Goal: Task Accomplishment & Management: Use online tool/utility

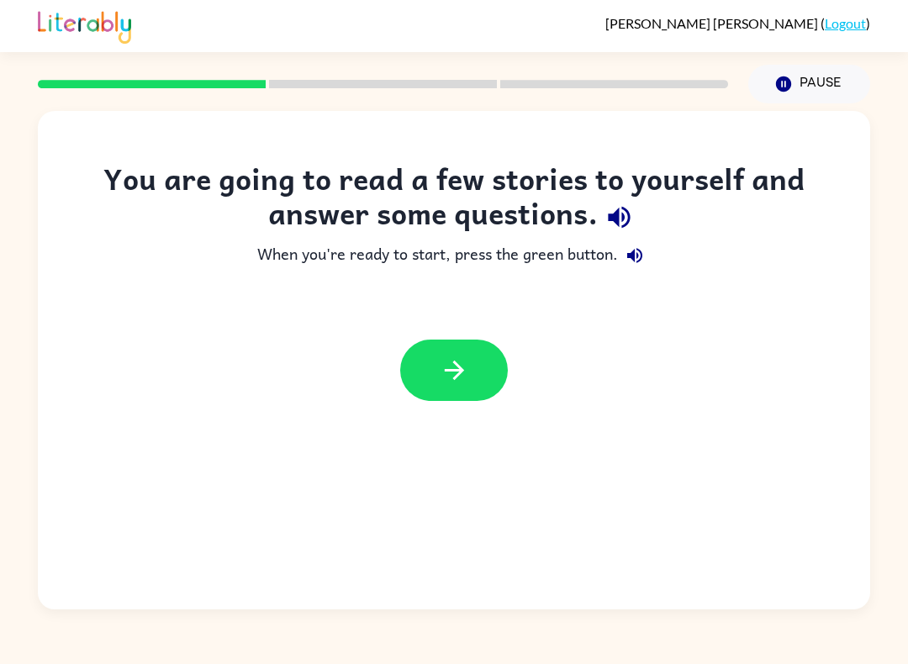
click at [449, 363] on icon "button" at bounding box center [454, 370] width 29 height 29
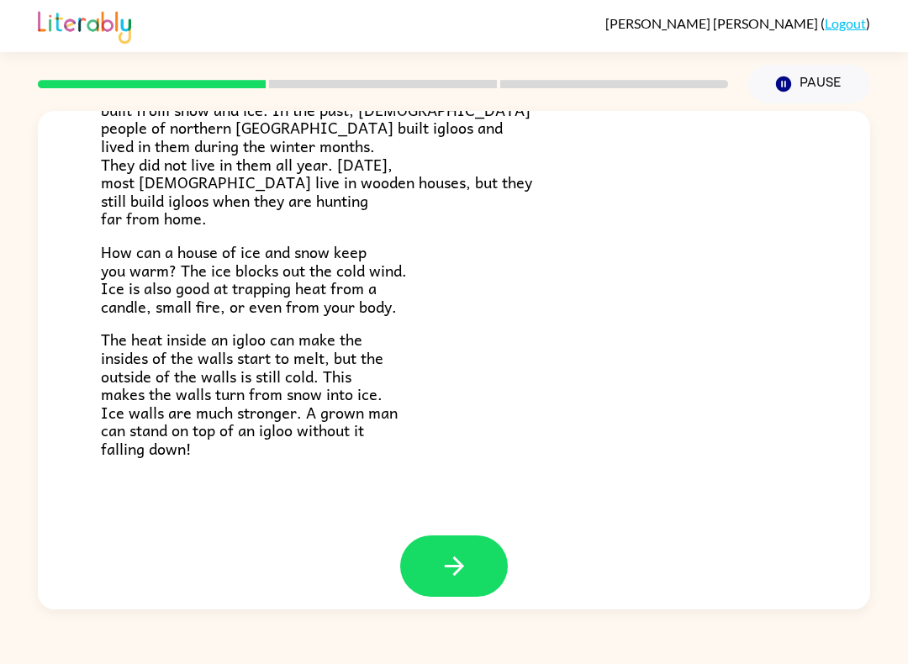
scroll to position [308, 0]
click at [470, 547] on button "button" at bounding box center [454, 566] width 108 height 61
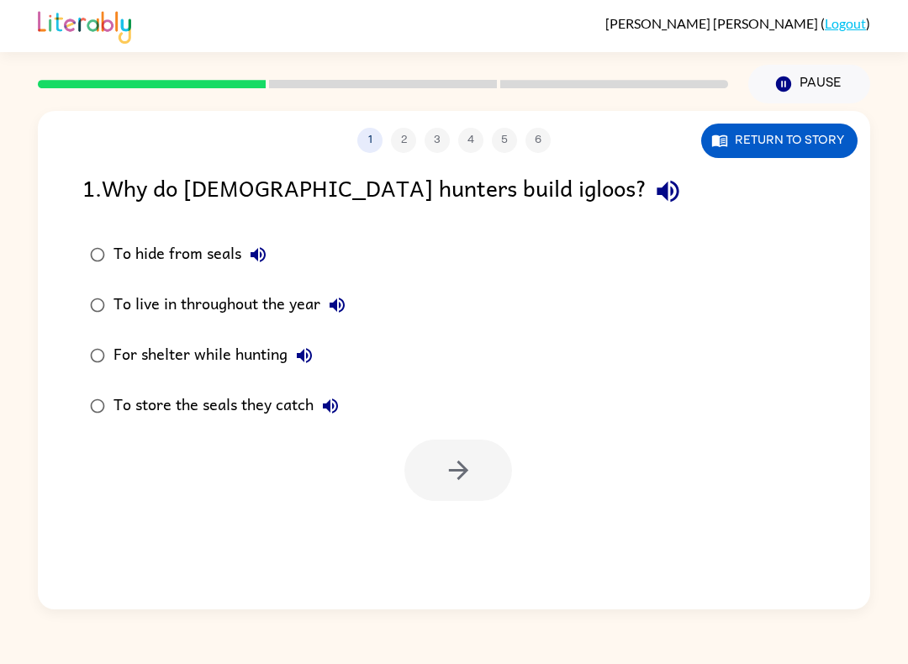
scroll to position [0, 0]
click at [465, 478] on icon "button" at bounding box center [458, 470] width 29 height 29
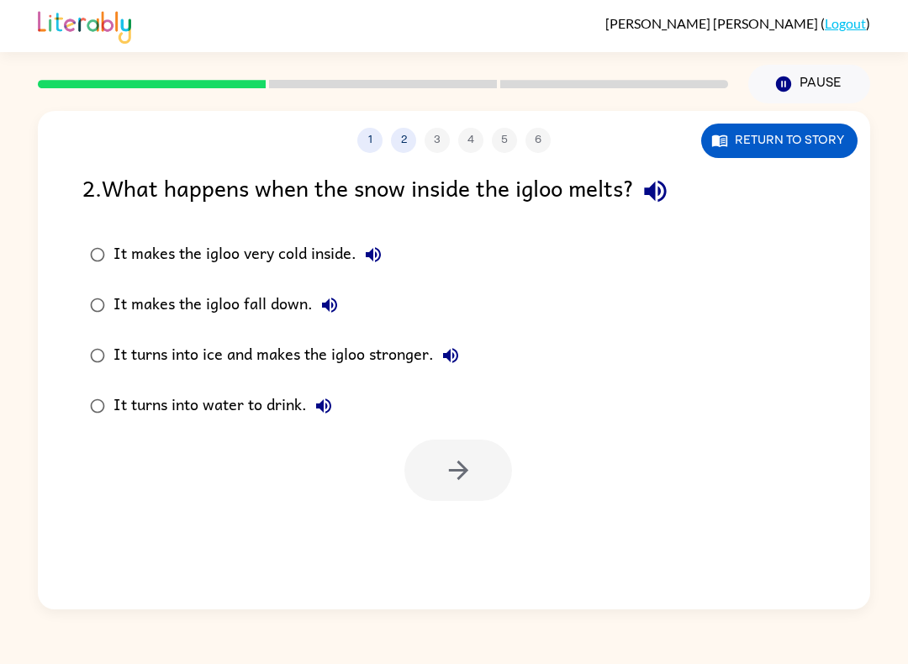
click at [782, 144] on button "Return to story" at bounding box center [779, 141] width 156 height 34
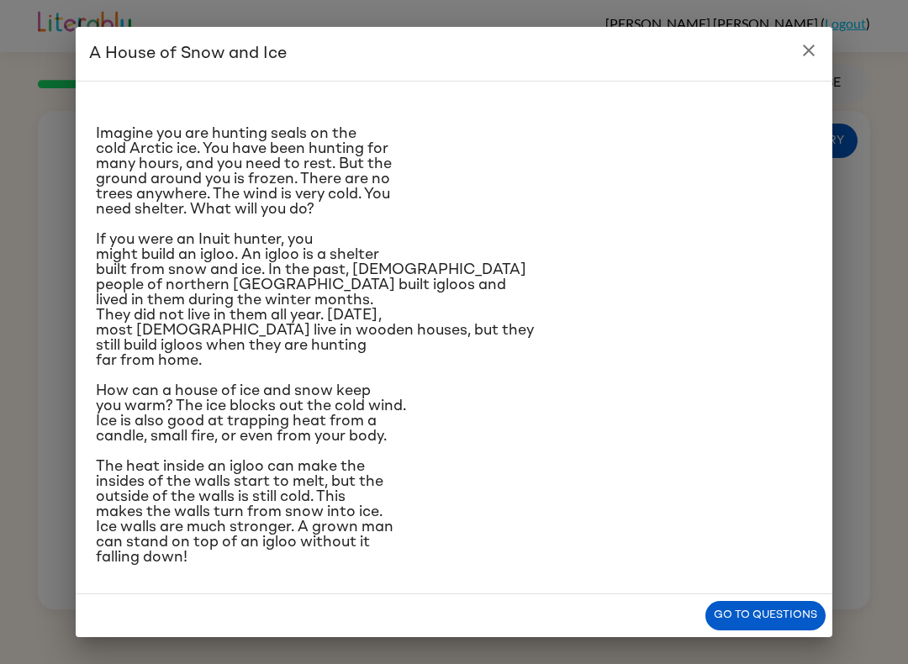
scroll to position [140, 0]
click at [808, 50] on icon "close" at bounding box center [809, 51] width 12 height 12
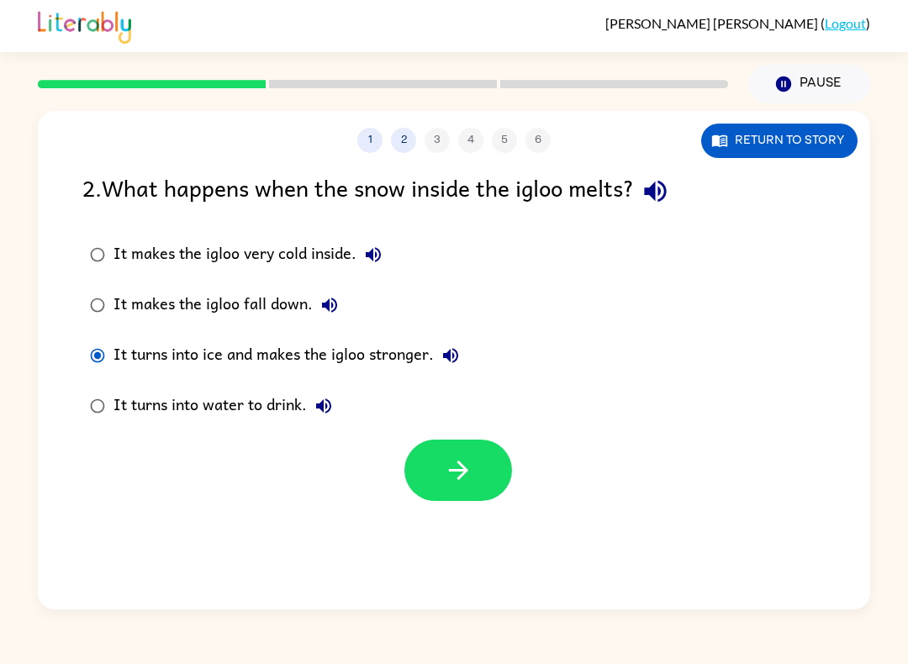
click at [463, 470] on icon "button" at bounding box center [458, 470] width 29 height 29
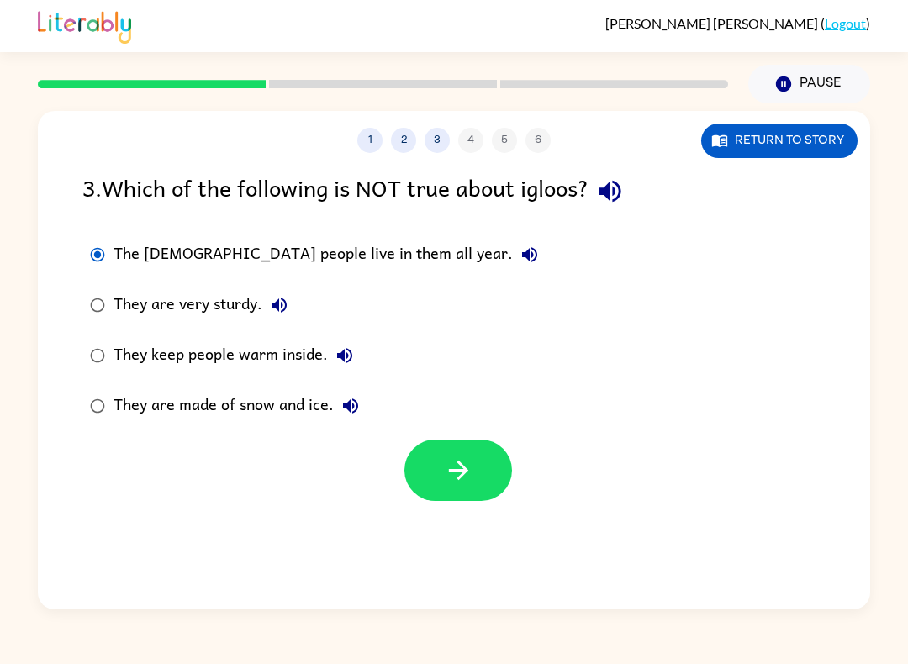
click at [452, 476] on icon "button" at bounding box center [458, 470] width 29 height 29
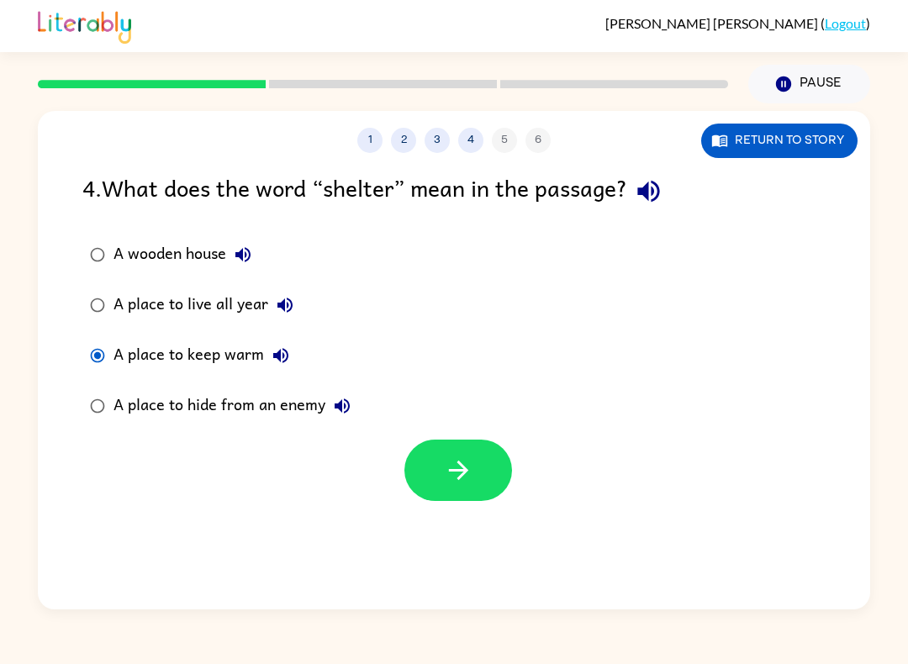
click at [475, 482] on button "button" at bounding box center [458, 470] width 108 height 61
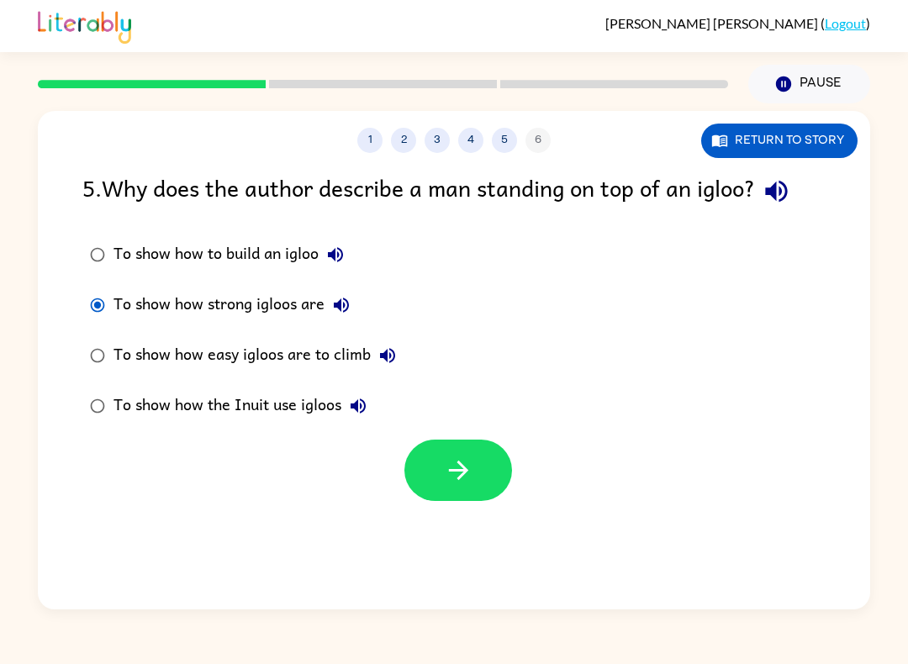
click at [445, 469] on icon "button" at bounding box center [458, 470] width 29 height 29
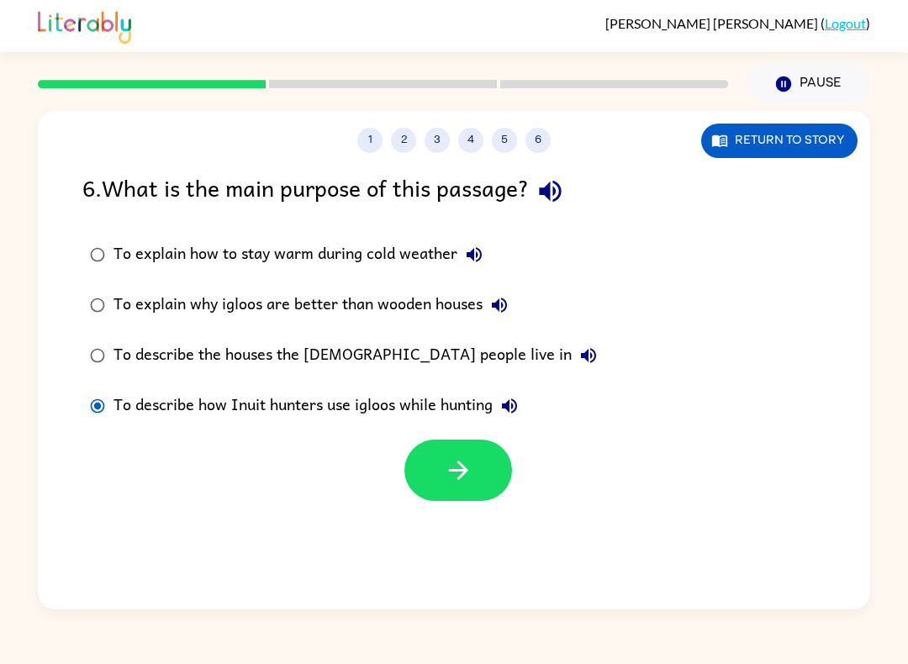
click at [450, 468] on icon "button" at bounding box center [458, 470] width 29 height 29
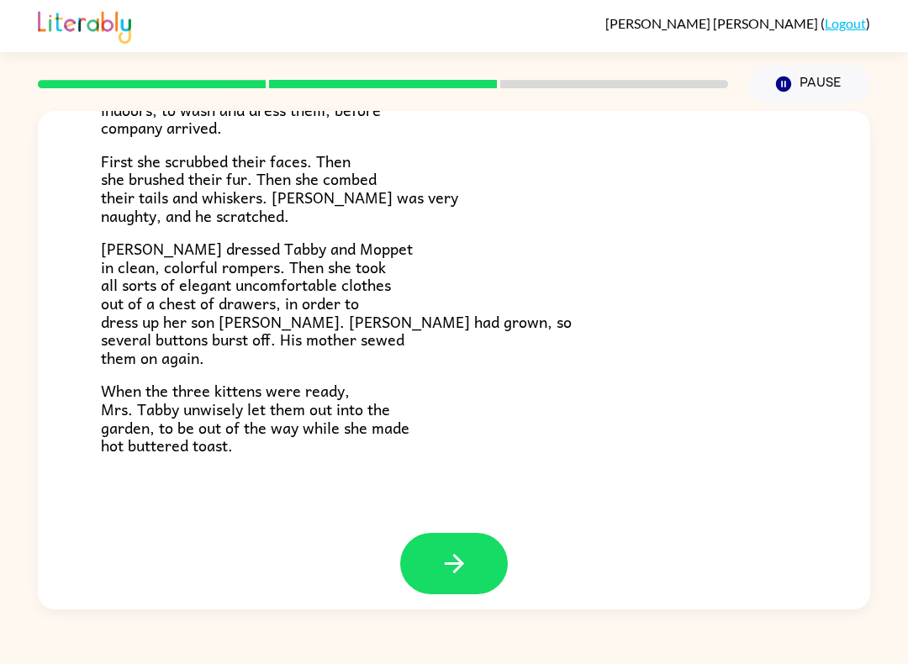
scroll to position [255, 0]
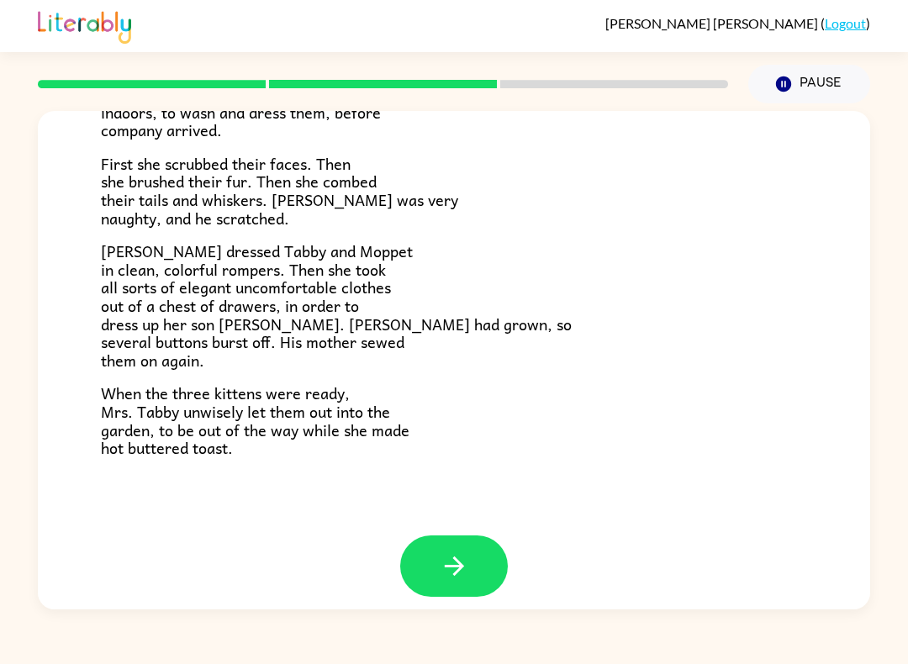
click at [443, 551] on icon "button" at bounding box center [454, 565] width 29 height 29
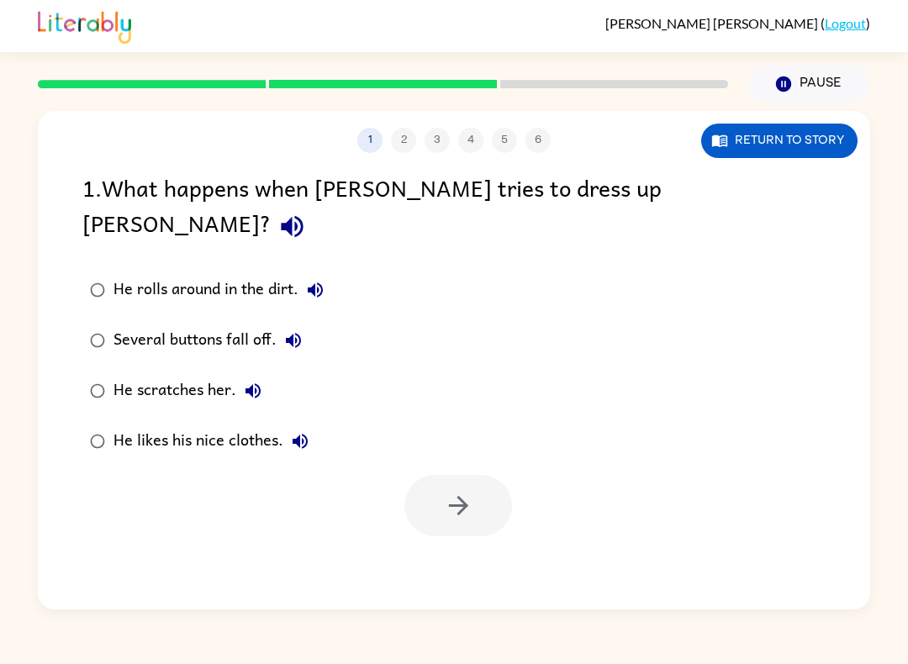
scroll to position [0, 0]
click at [432, 475] on button "button" at bounding box center [458, 505] width 108 height 61
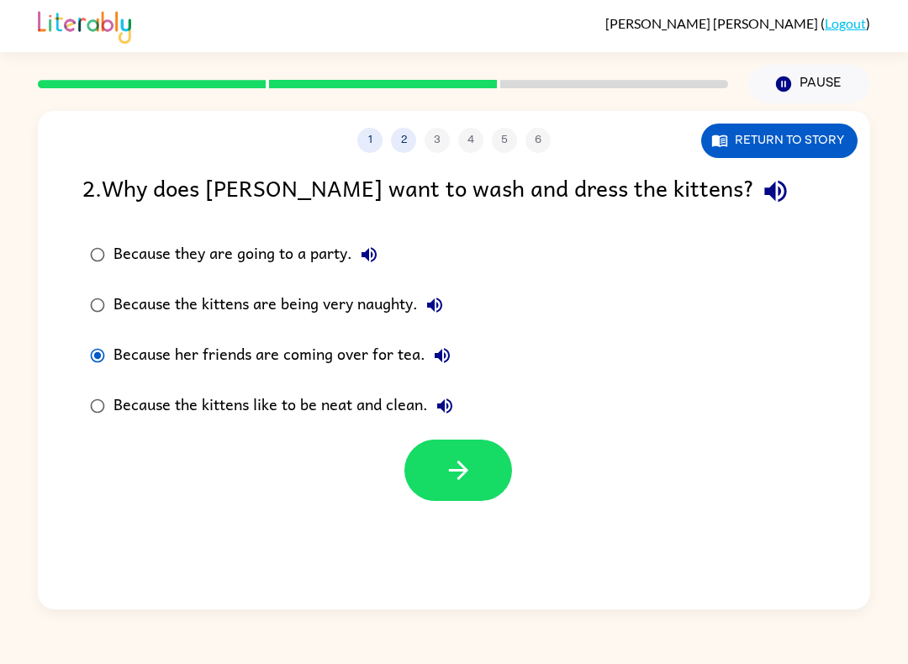
click at [479, 470] on button "button" at bounding box center [458, 470] width 108 height 61
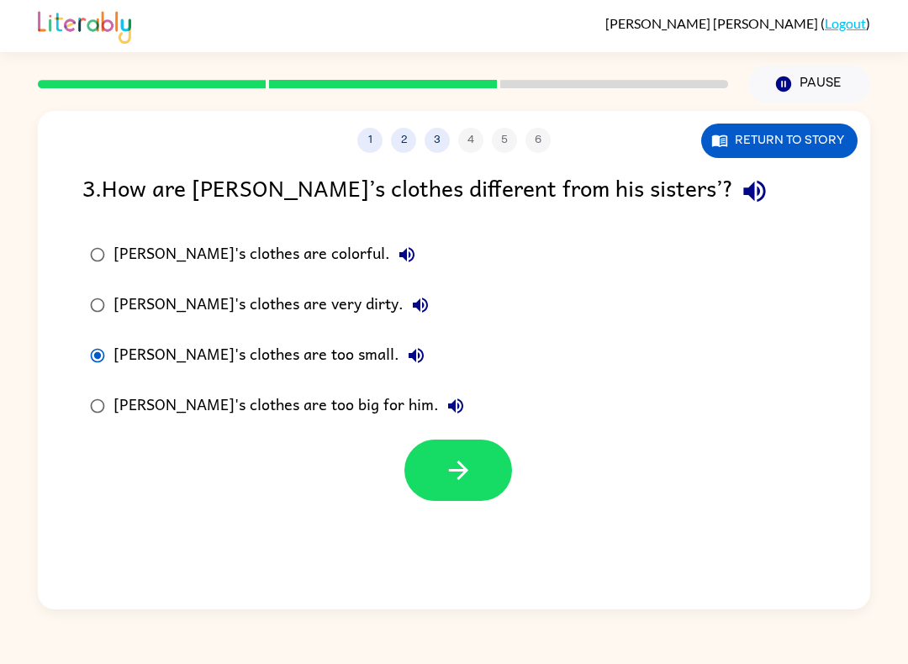
click at [445, 456] on icon "button" at bounding box center [458, 470] width 29 height 29
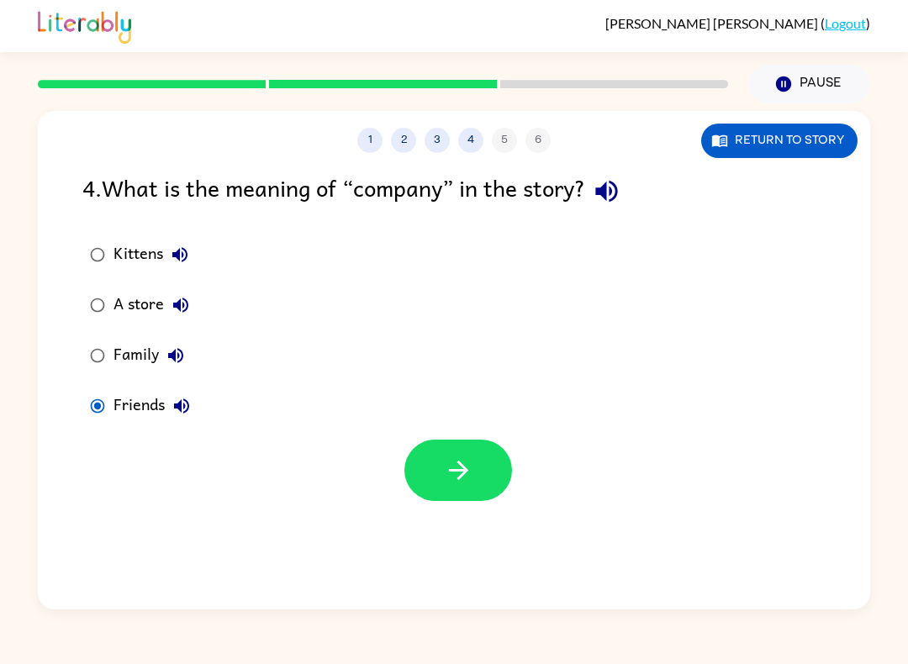
click at [507, 464] on button "button" at bounding box center [458, 470] width 108 height 61
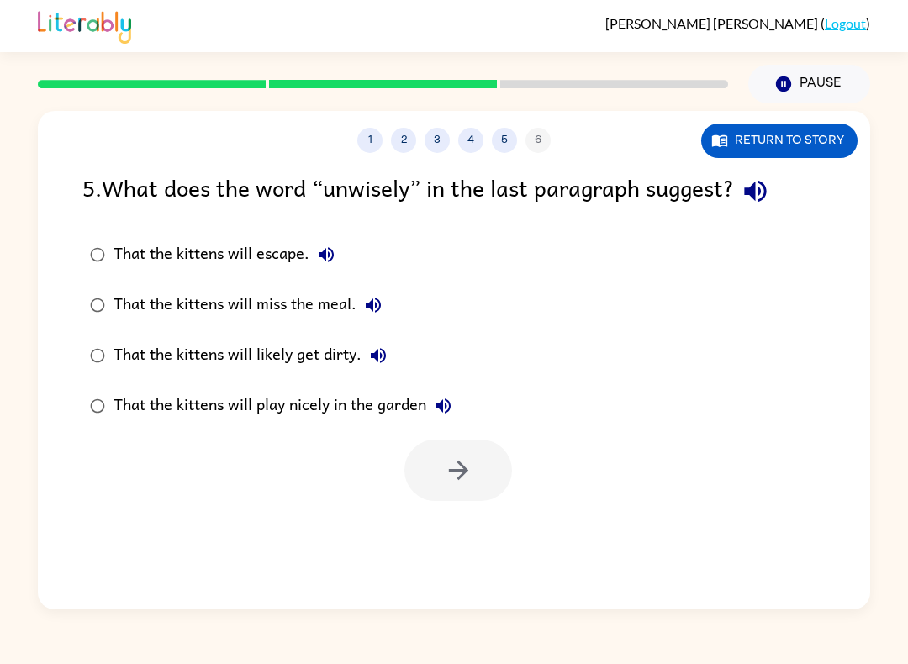
click at [120, 338] on label "That the kittens will likely get dirty." at bounding box center [270, 355] width 395 height 50
click at [479, 450] on button "button" at bounding box center [458, 470] width 108 height 61
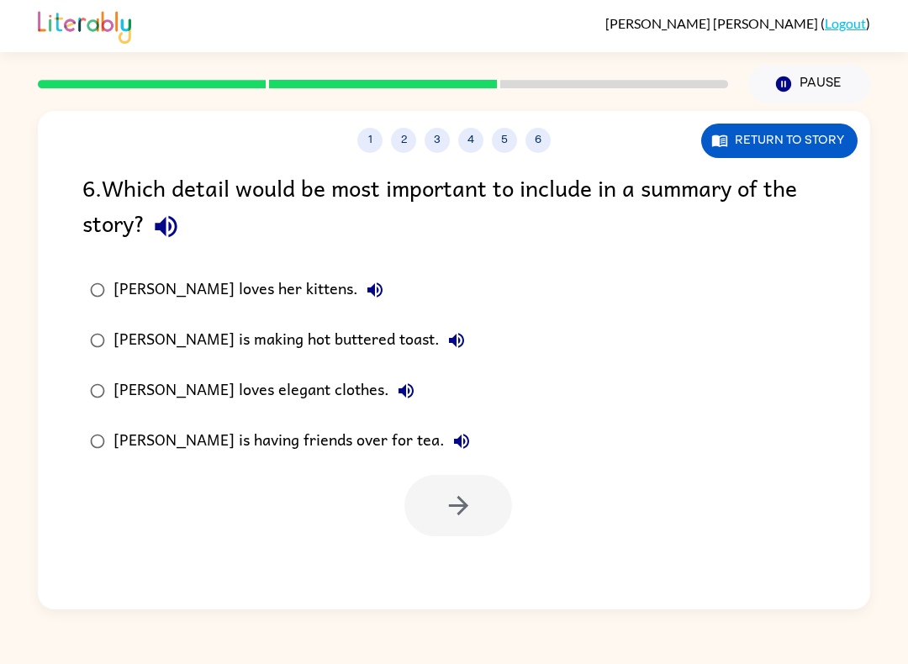
click at [460, 509] on div at bounding box center [458, 505] width 108 height 61
click at [457, 499] on icon "button" at bounding box center [457, 505] width 19 height 19
